Goal: Contribute content: Add original content to the website for others to see

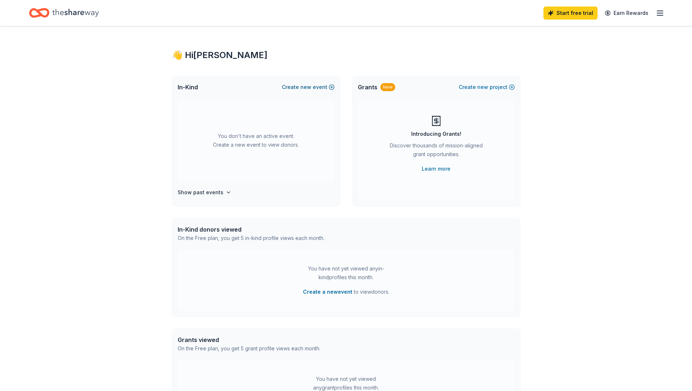
click at [303, 85] on span "new" at bounding box center [305, 87] width 11 height 9
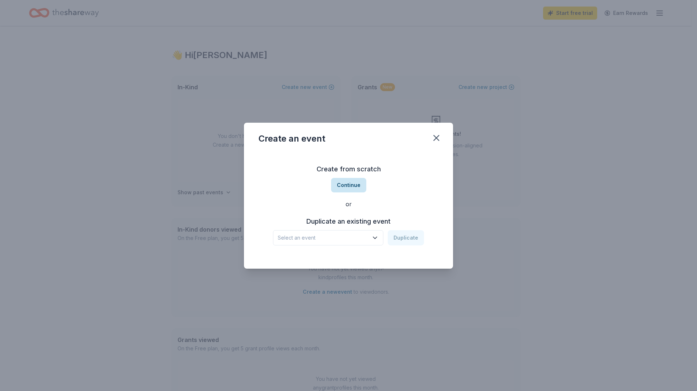
click at [340, 179] on button "Continue" at bounding box center [348, 185] width 35 height 15
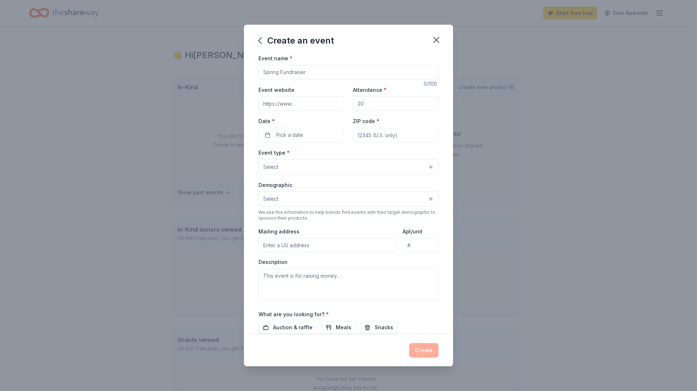
click at [298, 71] on input "Event name *" at bounding box center [349, 72] width 180 height 15
type input "National Hotel Community Events- [GEOGRAPHIC_DATA]"
click at [370, 104] on input "Attendance *" at bounding box center [396, 103] width 86 height 15
drag, startPoint x: 367, startPoint y: 103, endPoint x: 349, endPoint y: 103, distance: 17.4
click at [349, 103] on div "Event website Attendance * Date * Pick a date ZIP code *" at bounding box center [349, 113] width 180 height 57
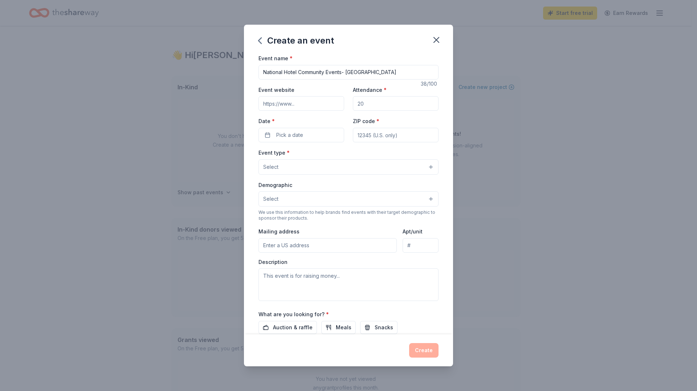
click at [364, 104] on input "Attendance *" at bounding box center [396, 103] width 86 height 15
click at [306, 136] on button "Pick a date" at bounding box center [302, 135] width 86 height 15
click at [369, 101] on input "Attendance *" at bounding box center [396, 103] width 86 height 15
click at [315, 133] on button "Pick a date" at bounding box center [302, 135] width 86 height 15
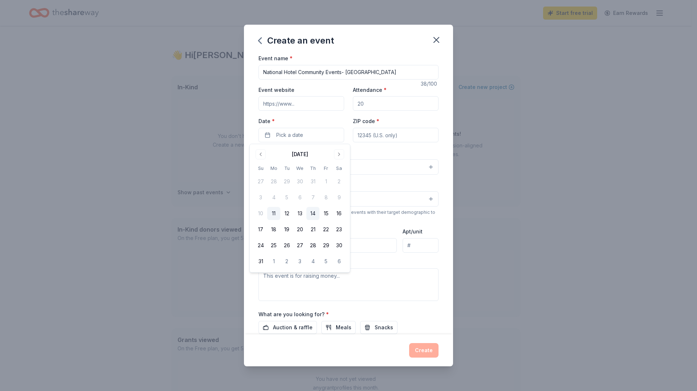
click at [314, 210] on button "14" at bounding box center [313, 213] width 13 height 13
click at [392, 147] on div "Event name * National Hotel Community Events- Bingo 38 /100 Event website Atten…" at bounding box center [349, 222] width 180 height 336
click at [380, 135] on input "ZIP code *" at bounding box center [396, 135] width 86 height 15
type input "94103"
click at [371, 46] on div "Create an event" at bounding box center [348, 39] width 209 height 29
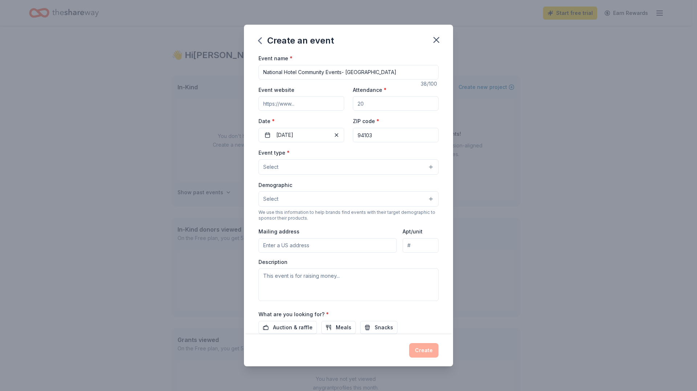
click at [292, 168] on button "Select" at bounding box center [349, 166] width 180 height 15
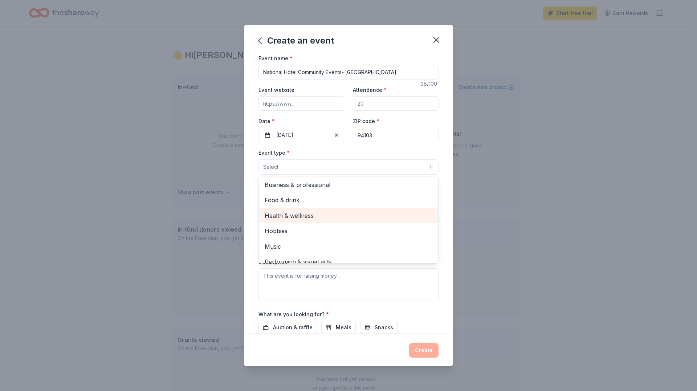
scroll to position [24, 0]
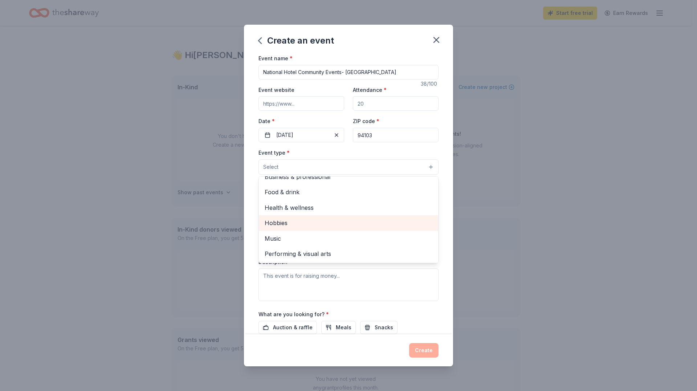
click at [320, 223] on span "Hobbies" at bounding box center [349, 222] width 168 height 9
click at [377, 149] on div "Event type * Hobbies Fundraiser Business & professional Food & drink Health & w…" at bounding box center [349, 161] width 180 height 27
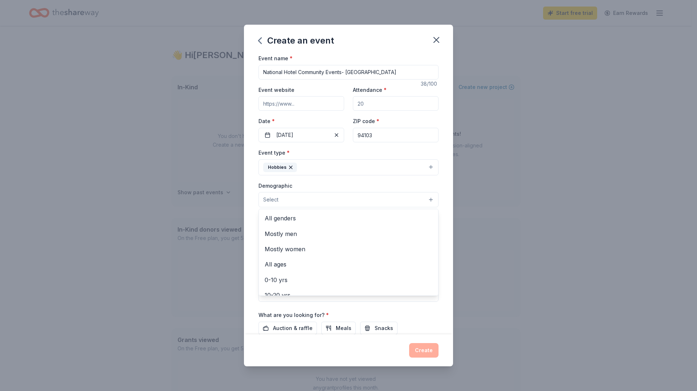
click at [312, 203] on button "Select" at bounding box center [349, 199] width 180 height 15
click at [329, 222] on span "All genders" at bounding box center [349, 218] width 168 height 9
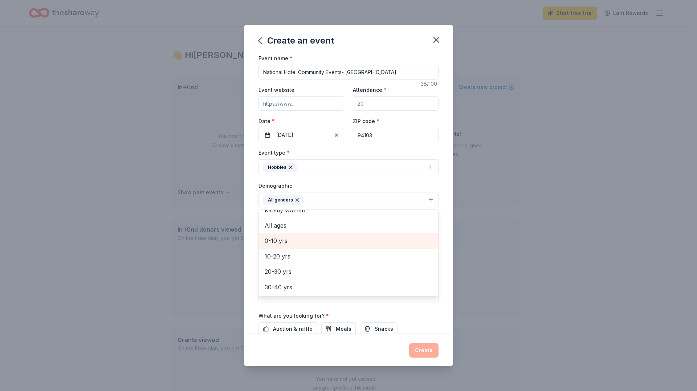
scroll to position [36, 0]
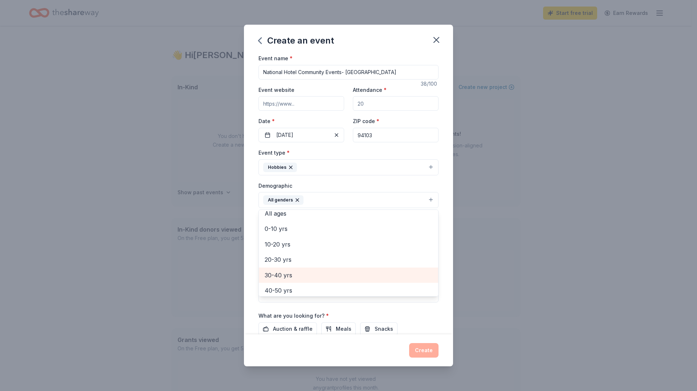
click at [355, 274] on span "30-40 yrs" at bounding box center [349, 275] width 168 height 9
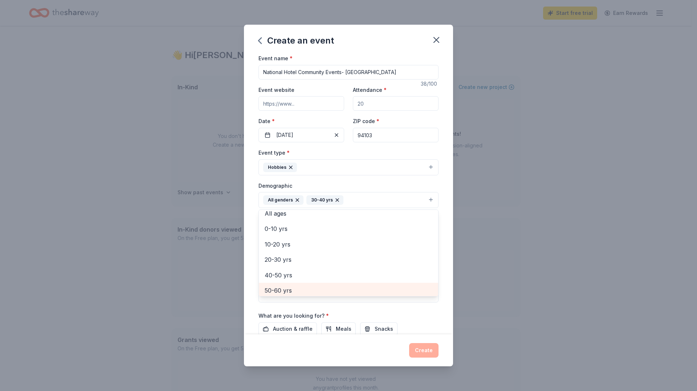
click at [313, 286] on span "50-60 yrs" at bounding box center [349, 290] width 168 height 9
click at [431, 183] on div "Demographic All genders 30-40 yrs 50-60 yrs Mostly men Mostly women All ages [D…" at bounding box center [349, 194] width 180 height 27
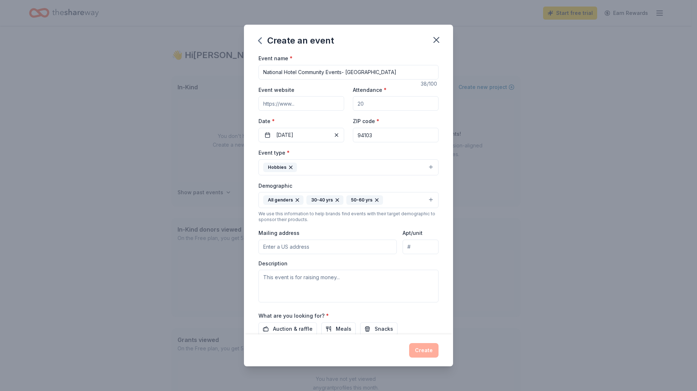
click at [308, 247] on input "Mailing address" at bounding box center [328, 247] width 138 height 15
drag, startPoint x: 324, startPoint y: 248, endPoint x: 302, endPoint y: 247, distance: 22.6
click at [302, 247] on input "[STREET_ADDRESS]" at bounding box center [328, 247] width 138 height 15
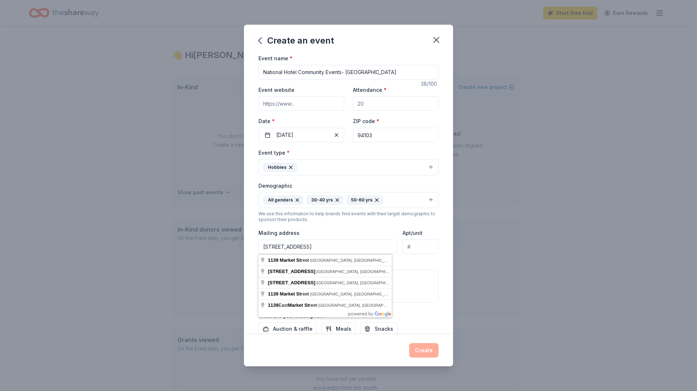
type input "[STREET_ADDRESS]"
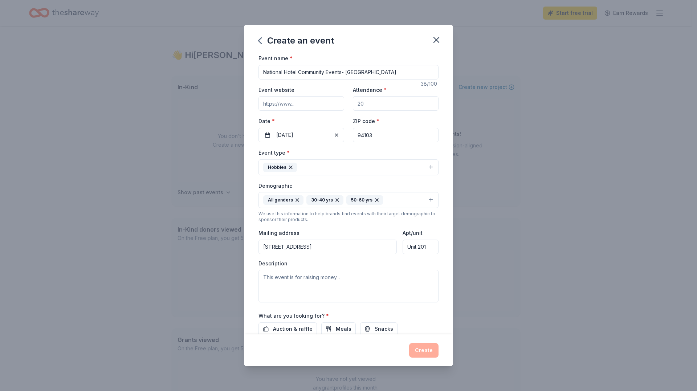
type input "Unit 201"
click at [303, 280] on textarea at bounding box center [349, 286] width 180 height 33
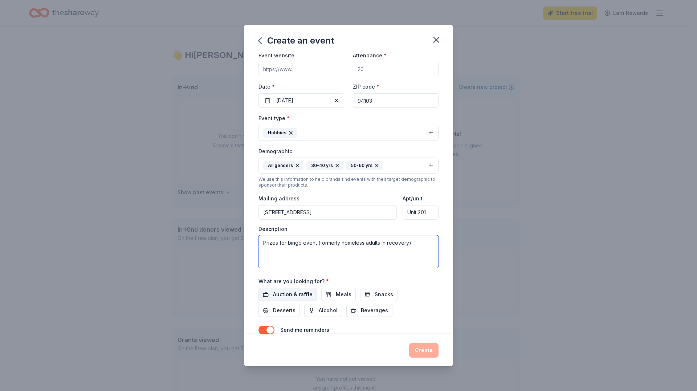
scroll to position [36, 0]
type textarea "Prizes for bingo event (formerly homeless adults in recovery)"
click at [297, 295] on span "Auction & raffle" at bounding box center [293, 292] width 40 height 9
click at [378, 294] on span "Snacks" at bounding box center [384, 292] width 19 height 9
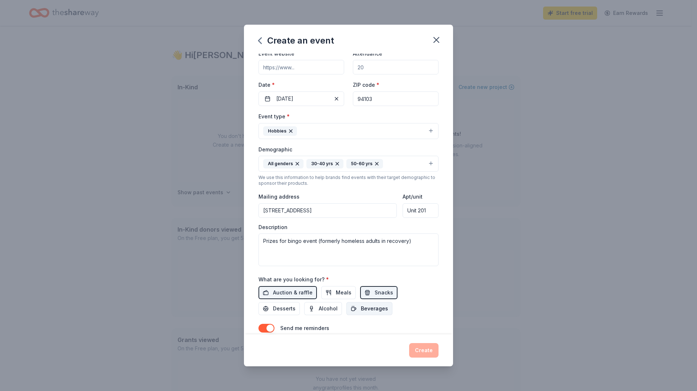
click at [370, 311] on span "Beverages" at bounding box center [374, 308] width 27 height 9
click at [276, 310] on span "Desserts" at bounding box center [284, 308] width 23 height 9
click at [338, 291] on span "Meals" at bounding box center [344, 292] width 16 height 9
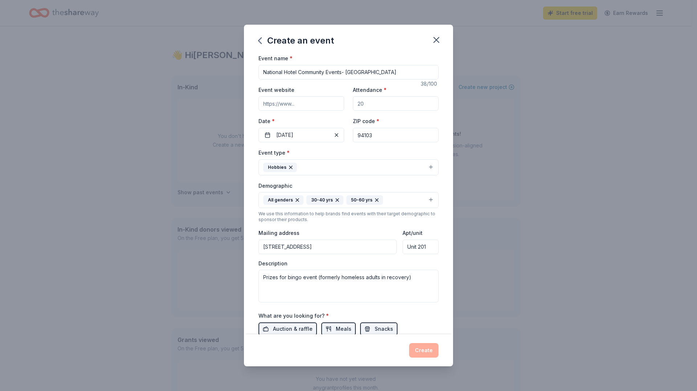
click at [384, 103] on input "Attendance *" at bounding box center [396, 103] width 86 height 15
type input "20"
click at [416, 119] on div "ZIP code * 94103" at bounding box center [396, 130] width 86 height 26
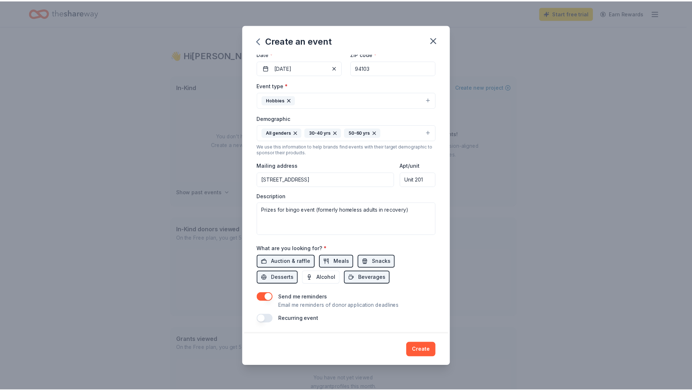
scroll to position [68, 0]
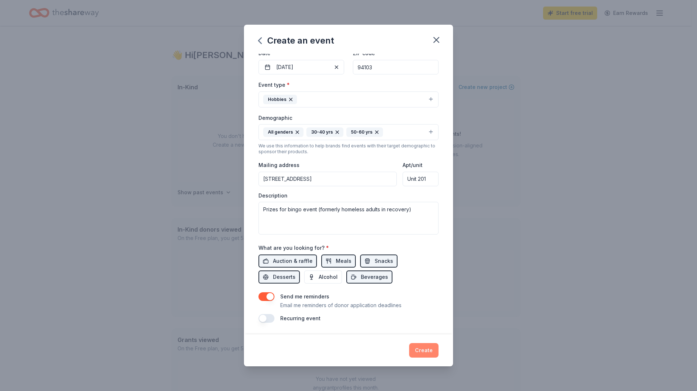
click at [427, 352] on button "Create" at bounding box center [423, 350] width 29 height 15
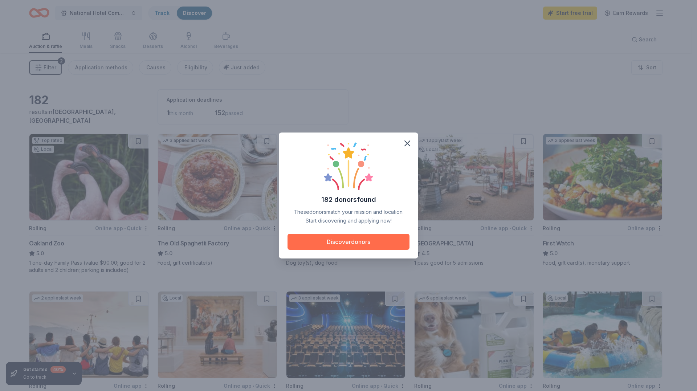
click at [361, 242] on button "Discover donors" at bounding box center [349, 242] width 122 height 16
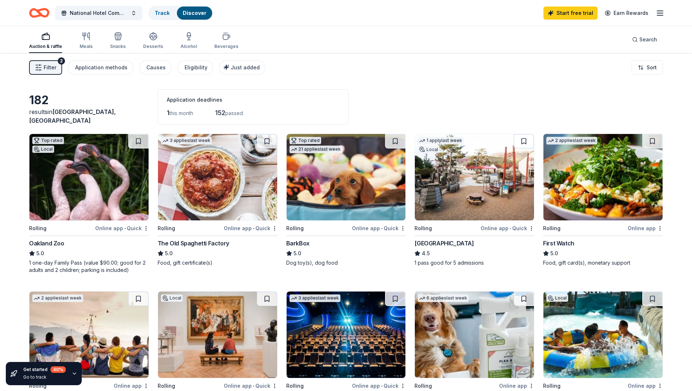
click at [97, 194] on img at bounding box center [88, 177] width 119 height 86
click at [231, 194] on img at bounding box center [217, 177] width 119 height 86
click at [359, 191] on img at bounding box center [346, 177] width 119 height 86
click at [486, 193] on img at bounding box center [474, 177] width 119 height 86
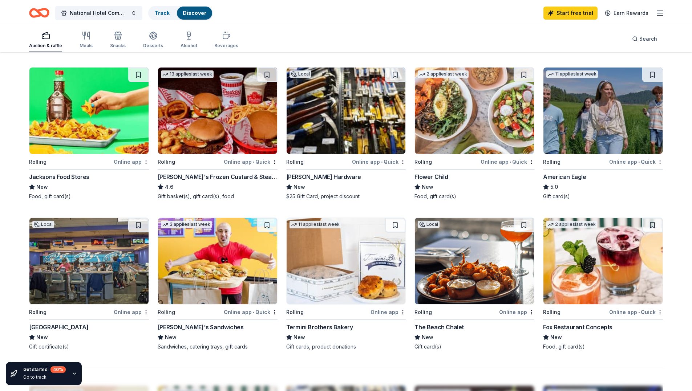
scroll to position [400, 0]
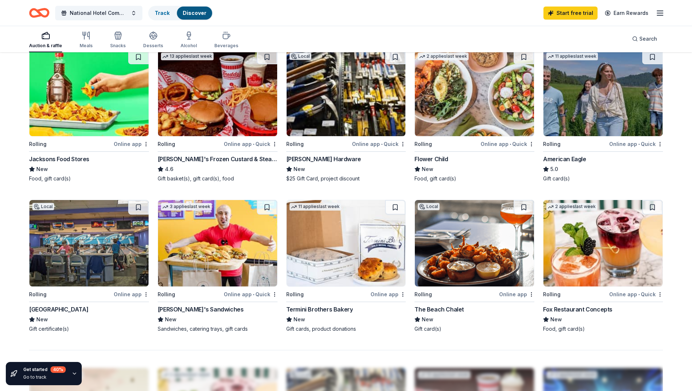
click at [211, 262] on img at bounding box center [217, 243] width 119 height 86
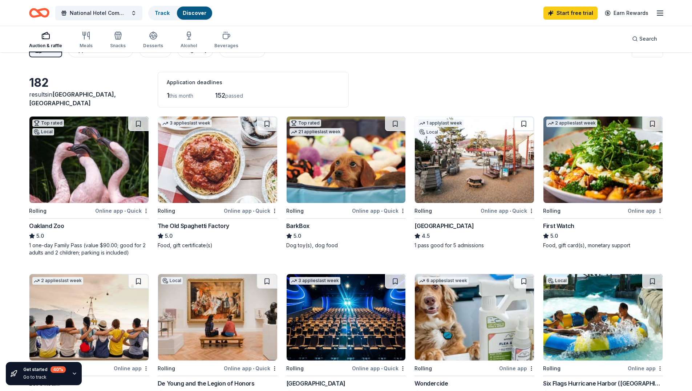
scroll to position [0, 0]
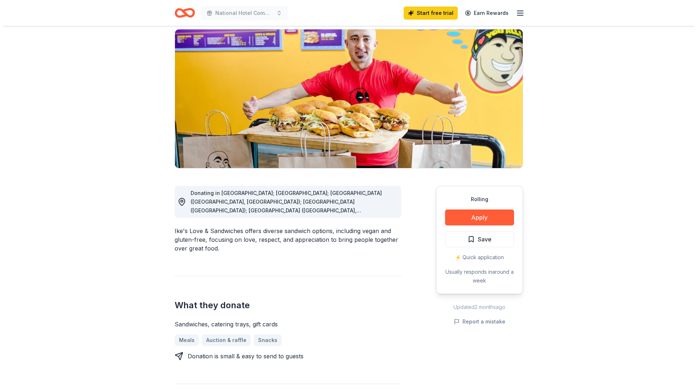
scroll to position [73, 0]
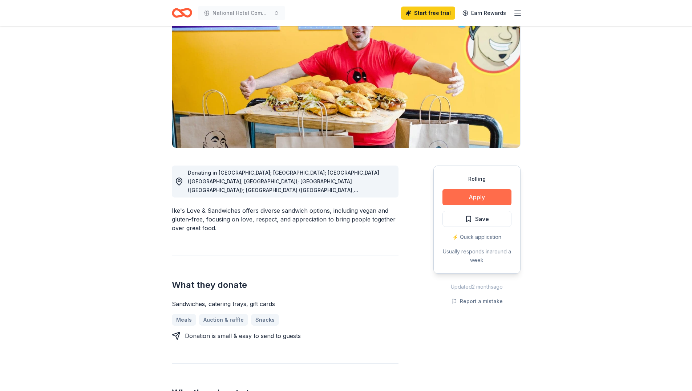
click at [488, 195] on button "Apply" at bounding box center [476, 197] width 69 height 16
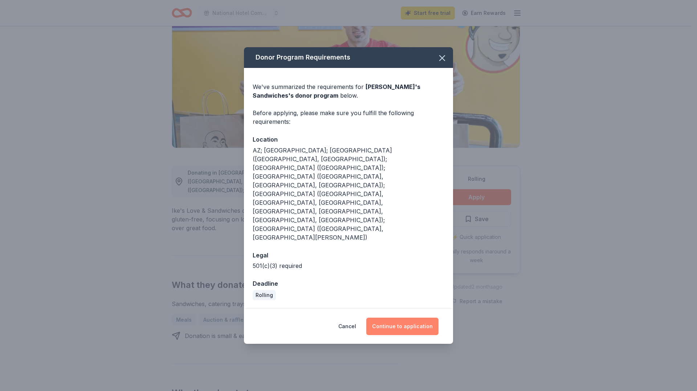
click at [398, 318] on button "Continue to application" at bounding box center [403, 326] width 72 height 17
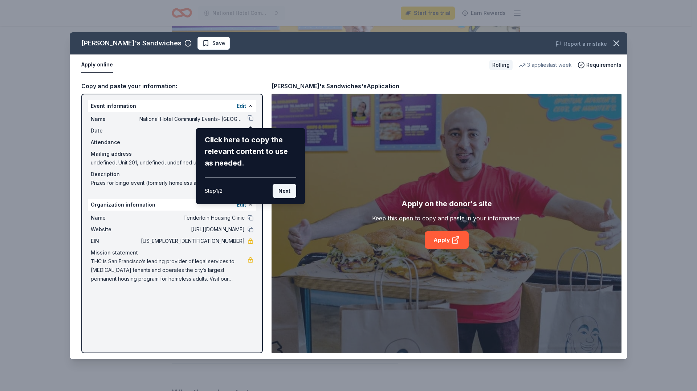
click at [285, 191] on button "Next" at bounding box center [285, 191] width 24 height 15
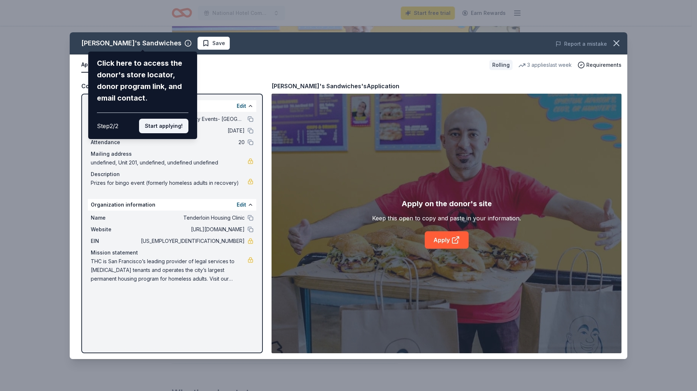
click at [161, 124] on button "Start applying!" at bounding box center [163, 126] width 49 height 15
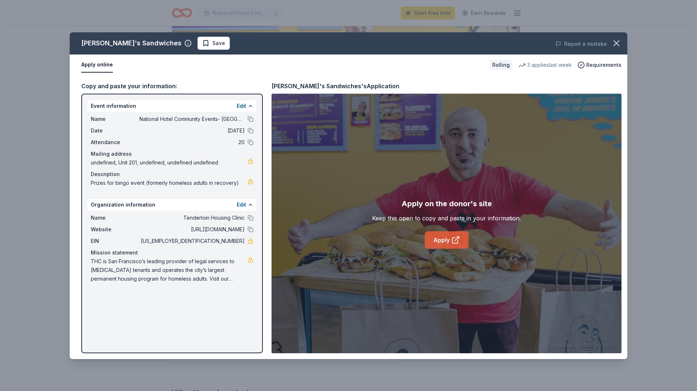
click at [454, 240] on icon at bounding box center [456, 240] width 9 height 9
drag, startPoint x: 216, startPoint y: 242, endPoint x: 229, endPoint y: 239, distance: 13.3
click at [232, 240] on span "94-2681706" at bounding box center [191, 241] width 105 height 9
click at [222, 239] on span "94-2681706" at bounding box center [191, 241] width 105 height 9
